Goal: Communication & Community: Answer question/provide support

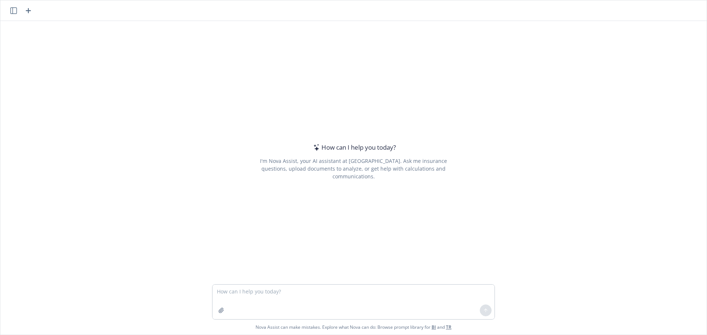
click at [245, 298] on textarea at bounding box center [353, 302] width 282 height 35
type textarea "h"
type textarea "B"
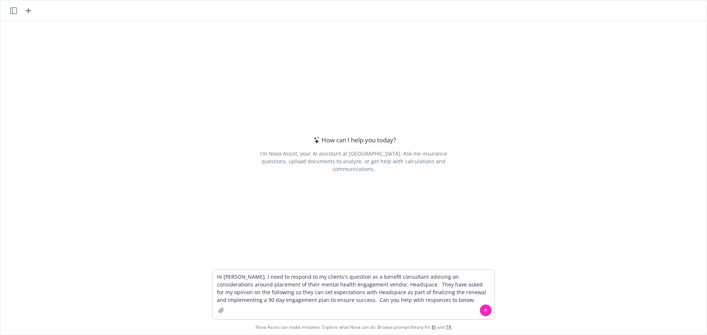
type textarea "Hi [PERSON_NAME], I need to respond to my clients's question as a benefit consu…"
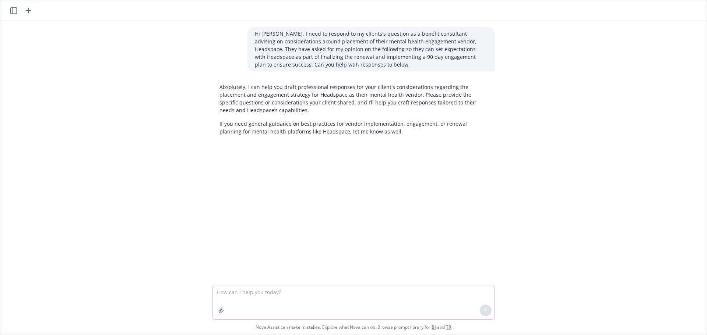
click at [328, 303] on textarea at bounding box center [353, 303] width 282 height 34
paste textarea "• Is 20% enrollment the right benchmark for a remote/global tech org our size (…"
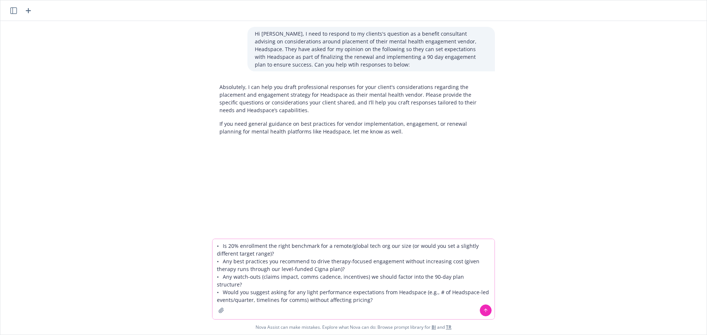
type textarea "• Is 20% enrollment the right benchmark for a remote/global tech org our size (…"
click at [483, 310] on icon at bounding box center [485, 310] width 5 height 5
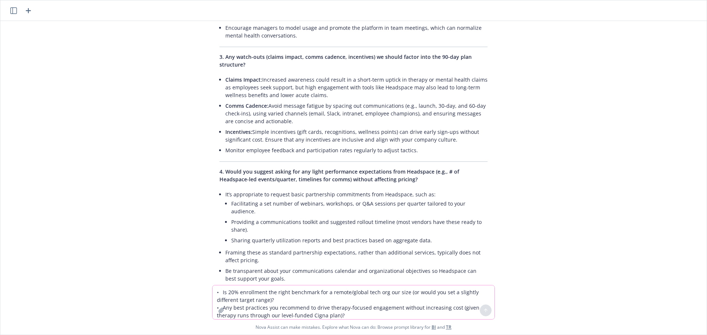
scroll to position [495, 0]
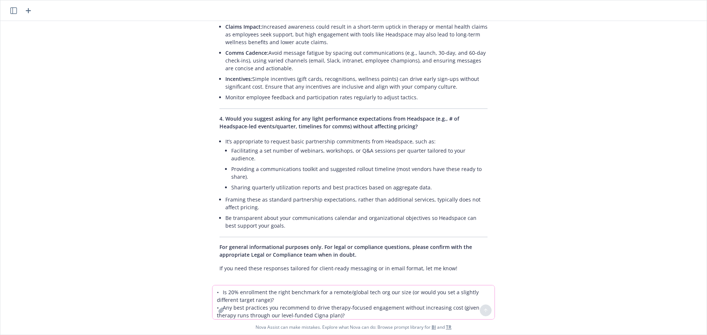
click at [264, 303] on textarea "• Is 20% enrollment the right benchmark for a remote/global tech org our size (…" at bounding box center [353, 303] width 282 height 34
click at [264, 291] on textarea "• Is 20% enrollment the right benchmark for a remote/global tech org our size (…" at bounding box center [353, 303] width 282 height 34
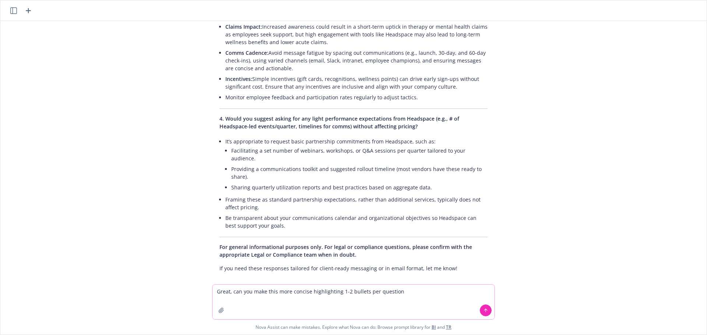
type textarea "Great, can you make this more concise highlighting 1-2 bullets per question?"
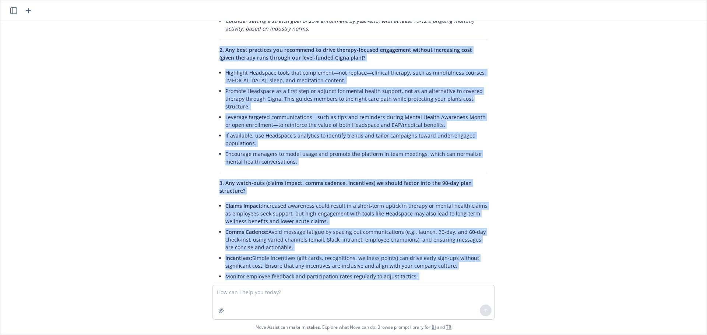
scroll to position [284, 0]
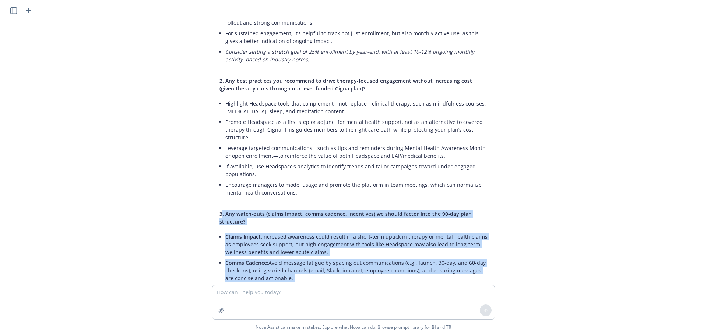
drag, startPoint x: 272, startPoint y: 241, endPoint x: 216, endPoint y: 210, distance: 63.6
click at [216, 210] on div "Hi [PERSON_NAME], I need to respond to my clients's question as a benefit consu…" at bounding box center [353, 153] width 706 height 264
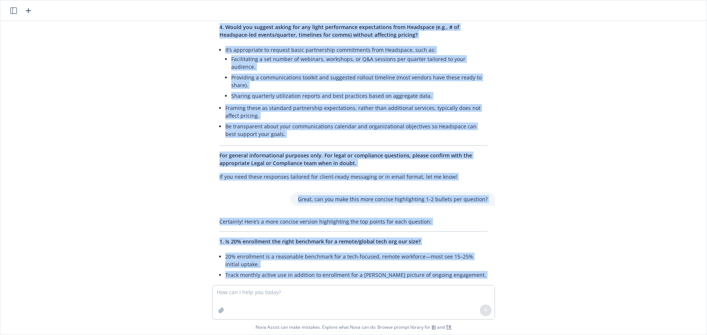
scroll to position [616, 0]
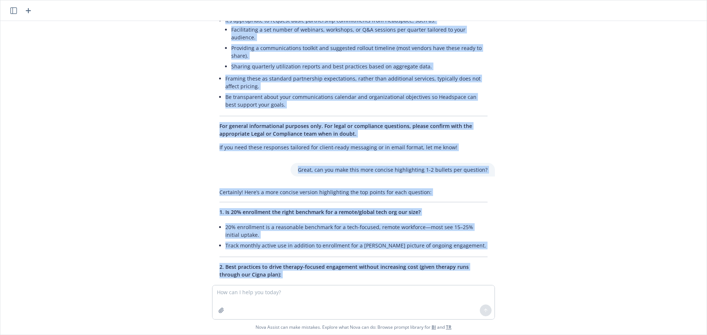
click at [241, 167] on div "Great, can you make this more concise highlighting 1-2 bullets per question?" at bounding box center [353, 170] width 294 height 14
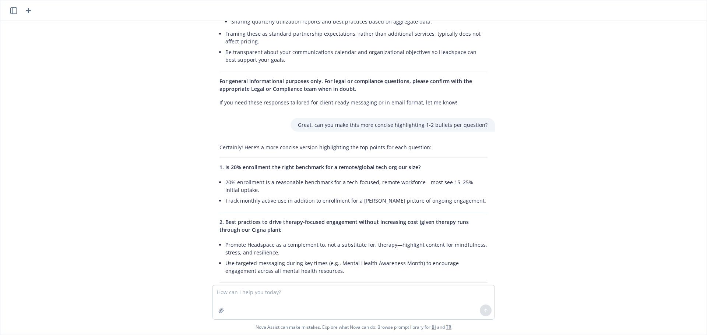
scroll to position [726, 0]
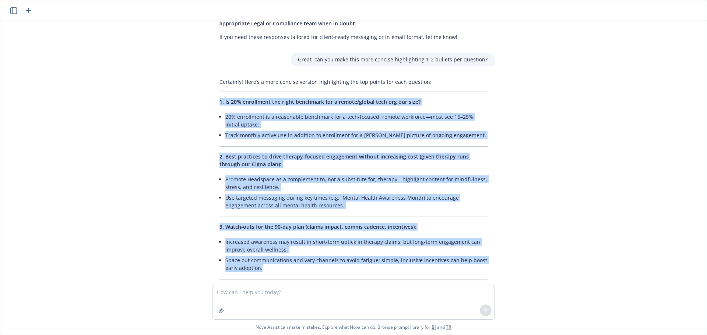
drag, startPoint x: 211, startPoint y: 93, endPoint x: 284, endPoint y: 267, distance: 188.5
click at [284, 267] on div "Certainly! Here’s a more concise version highlighting the top points for each q…" at bounding box center [353, 217] width 283 height 284
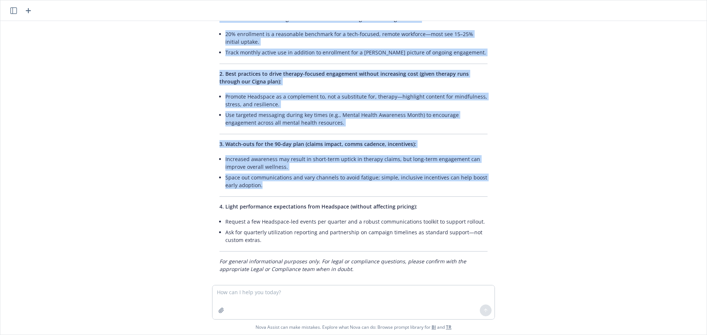
scroll to position [810, 0]
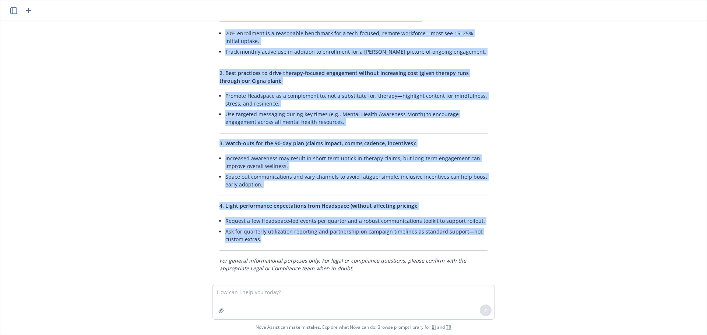
click at [304, 234] on li "Ask for quarterly utilization reporting and partnership on campaign timelines a…" at bounding box center [356, 235] width 262 height 18
copy div "2. Lo 32% ipsumdolor sit ametc adipiscin eli s doeius/tempor inci utl etd magn?…"
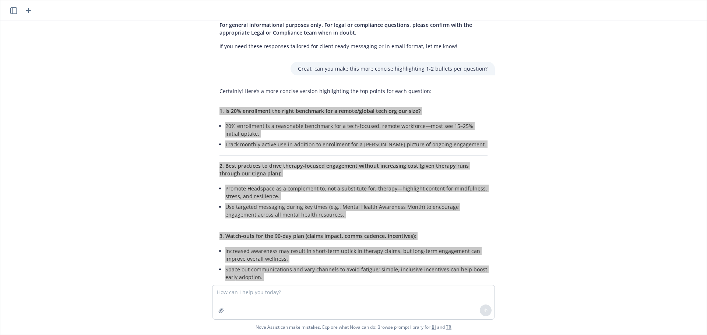
scroll to position [662, 0]
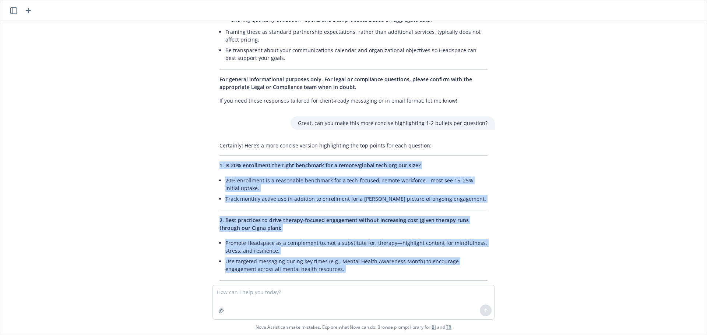
click at [285, 162] on span "1. Is 20% enrollment the right benchmark for a remote/global tech org our size?" at bounding box center [319, 165] width 201 height 7
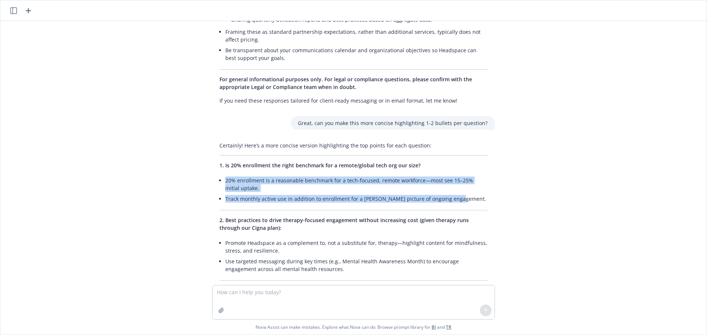
drag, startPoint x: 449, startPoint y: 193, endPoint x: 219, endPoint y: 173, distance: 230.5
click at [219, 173] on div "Certainly! Here’s a more concise version highlighting the top points for each q…" at bounding box center [353, 281] width 283 height 284
copy ul "20% enrollment is a reasonable benchmark for a tech-focused, remote workforce—m…"
click at [308, 175] on li "20% enrollment is a reasonable benchmark for a tech-focused, remote workforce—m…" at bounding box center [356, 184] width 262 height 18
drag, startPoint x: 233, startPoint y: 177, endPoint x: 217, endPoint y: 171, distance: 17.0
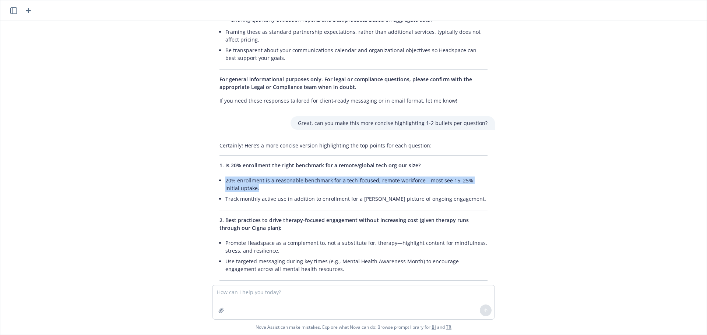
click at [217, 171] on div "Certainly! Here’s a more concise version highlighting the top points for each q…" at bounding box center [353, 281] width 283 height 284
copy li "20% enrollment is a reasonable benchmark for a tech-focused, remote workforce—m…"
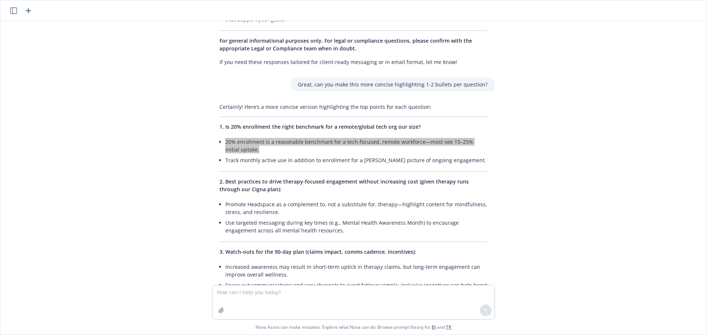
scroll to position [736, 0]
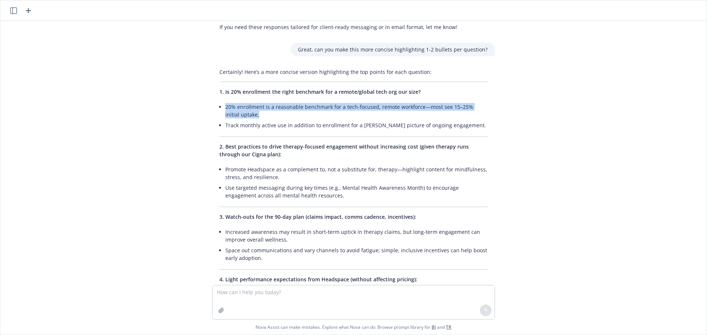
click at [225, 102] on li "20% enrollment is a reasonable benchmark for a tech-focused, remote workforce—m…" at bounding box center [356, 111] width 262 height 18
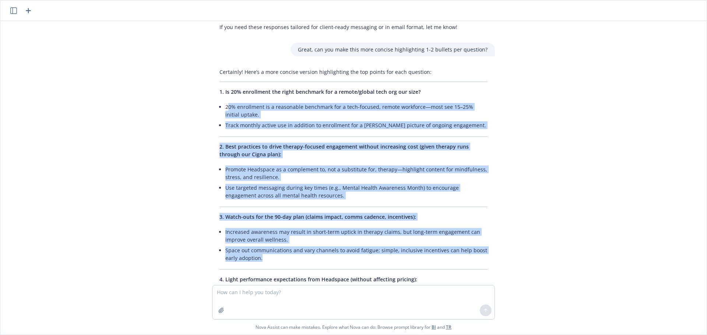
drag, startPoint x: 223, startPoint y: 99, endPoint x: 363, endPoint y: 251, distance: 206.2
click at [363, 251] on div "Certainly! Here’s a more concise version highlighting the top points for each q…" at bounding box center [353, 207] width 283 height 284
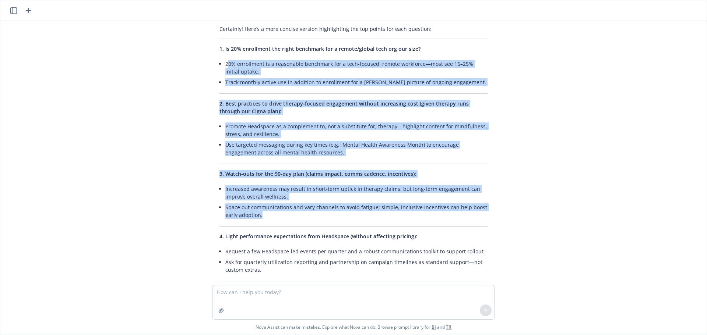
scroll to position [810, 0]
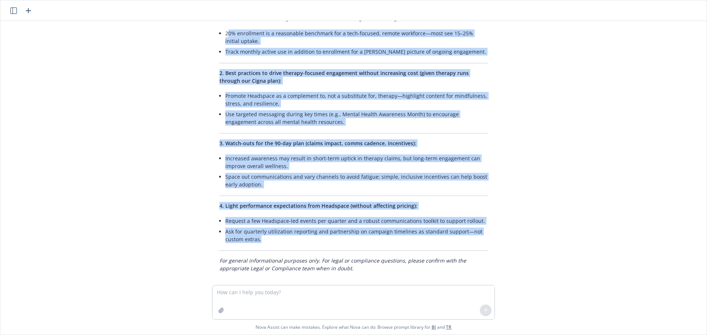
click at [327, 236] on li "Ask for quarterly utilization reporting and partnership on campaign timelines a…" at bounding box center [356, 235] width 262 height 18
copy div "1% loremipsum do s ametconsec adipiscin eli s doei-tempori, utlabo etdolorem—al…"
click at [630, 284] on div at bounding box center [353, 288] width 694 height 9
